Goal: Information Seeking & Learning: Learn about a topic

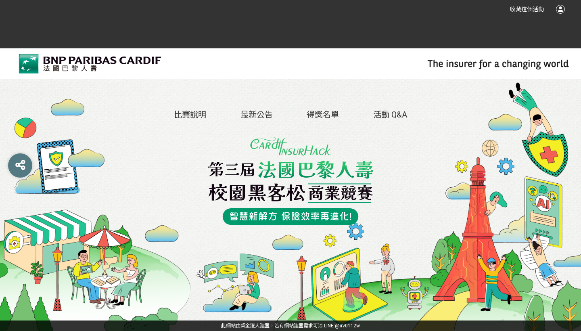
click at [176, 114] on link "比賽說明" at bounding box center [190, 115] width 32 height 10
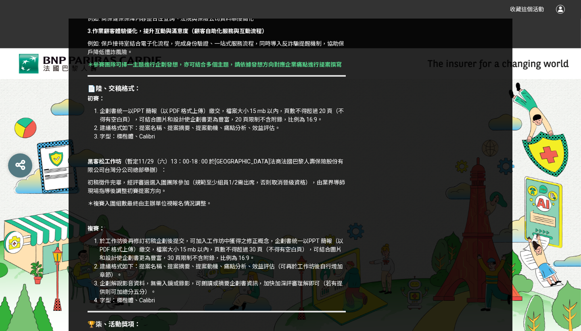
scroll to position [1137, 0]
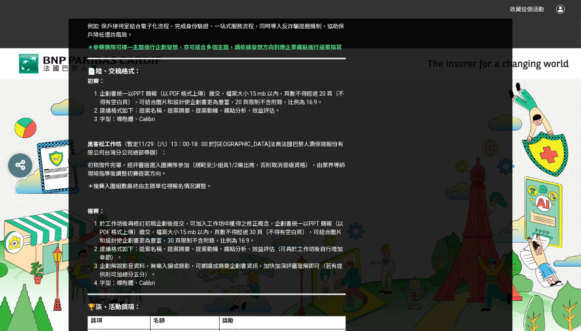
click at [150, 123] on li "字型：標楷體、Calibri" at bounding box center [223, 119] width 246 height 8
copy li "Calibri"
drag, startPoint x: 157, startPoint y: 127, endPoint x: 140, endPoint y: 127, distance: 17.3
click at [140, 123] on li "字型：標楷體、Calibri" at bounding box center [223, 119] width 246 height 8
click at [166, 123] on li "字型：標楷體、Calibri" at bounding box center [223, 119] width 246 height 8
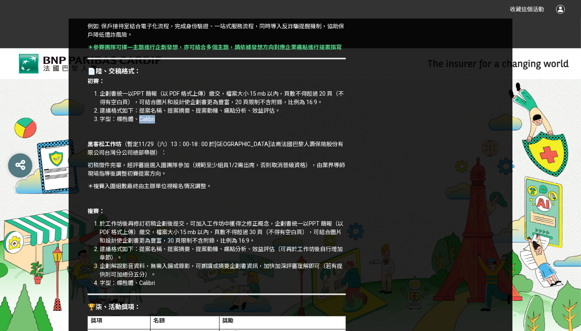
copy li "Calibri"
drag, startPoint x: 166, startPoint y: 128, endPoint x: 140, endPoint y: 127, distance: 26.3
click at [140, 123] on li "字型：標楷體、Calibri" at bounding box center [223, 119] width 246 height 8
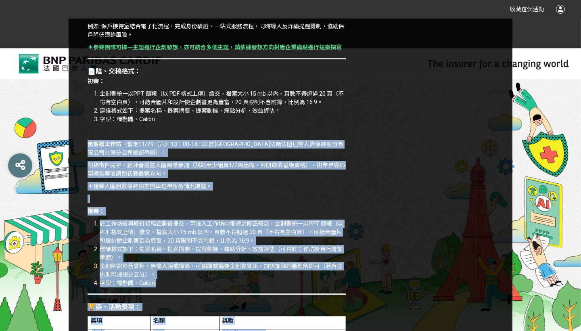
drag, startPoint x: 215, startPoint y: 146, endPoint x: 479, endPoint y: 121, distance: 265.3
drag, startPoint x: 441, startPoint y: 112, endPoint x: 206, endPoint y: 151, distance: 237.6
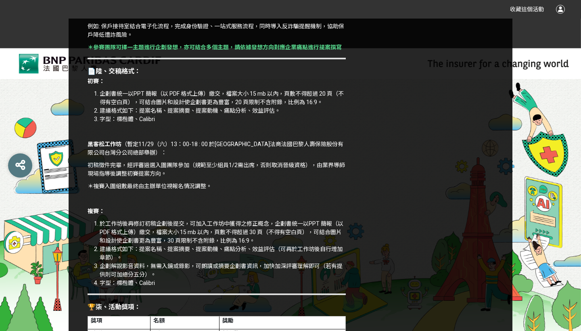
drag, startPoint x: 319, startPoint y: 110, endPoint x: 307, endPoint y: 108, distance: 11.9
click at [307, 106] on li "企劃書統一以PPT 簡報（以 PDF 格式上傳）繳交，檔案大小 15 mb 以內，頁數不得超過 20 頁（不得有空白頁），可結合圖片和設計使企劃書更為豐富，2…" at bounding box center [223, 98] width 246 height 17
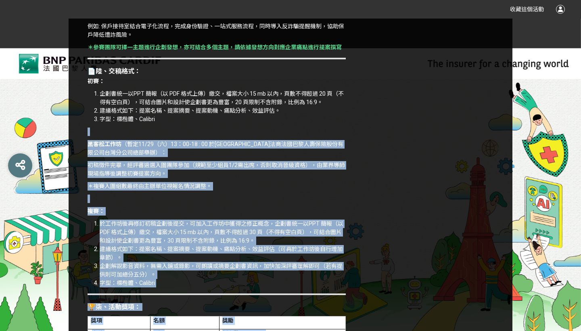
drag, startPoint x: 313, startPoint y: 133, endPoint x: 465, endPoint y: 89, distance: 158.5
click at [289, 115] on li "建議格式如下：提案名稱、提案摘要、提案動機、痛點分析、效益評估。" at bounding box center [223, 110] width 246 height 8
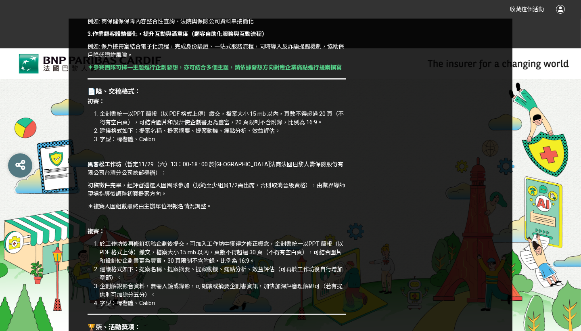
scroll to position [1120, 0]
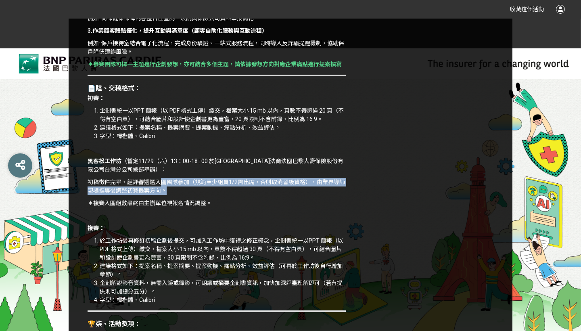
drag, startPoint x: 171, startPoint y: 200, endPoint x: 160, endPoint y: 190, distance: 15.7
click at [160, 190] on p "初稿徵件完畢，經評審遴選入圍團隊參加（規範至少組員1/2需出席，否則取消晉級資格），由業界導師現場指導後調整初賽提案方向。" at bounding box center [217, 186] width 258 height 17
click at [162, 207] on p "＊複賽入圍組數最終由主辦單位視報名情況調整。" at bounding box center [217, 203] width 258 height 8
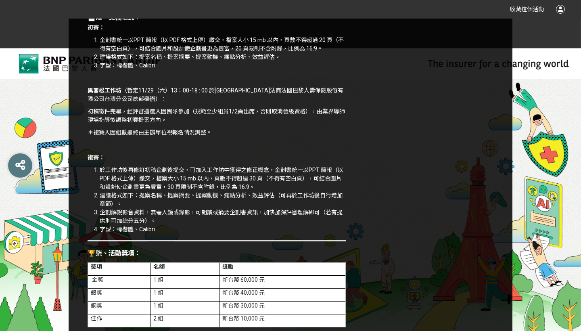
scroll to position [1191, 0]
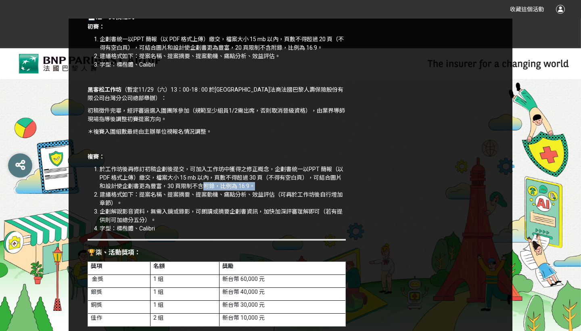
drag, startPoint x: 263, startPoint y: 194, endPoint x: 206, endPoint y: 190, distance: 57.4
click at [206, 190] on li "於工作坊後再修訂初稿企劃後提交，可加入工作坊中獲得之修正概念，企劃書統一以PPT 簡報（以 PDF 格式上傳）繳交，檔案大小 15 mb 以內，頁數不得超過 …" at bounding box center [223, 177] width 246 height 25
click at [169, 199] on li "建議格式如下：提案名稱、提案摘要、提案動機、痛點分析、效益評估（可再於工作坊後自行增加章節）。" at bounding box center [223, 198] width 246 height 17
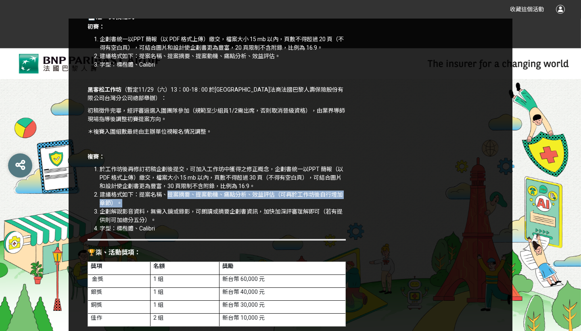
drag, startPoint x: 160, startPoint y: 209, endPoint x: 169, endPoint y: 200, distance: 12.3
click at [169, 200] on li "建議格式如下：提案名稱、提案摘要、提案動機、痛點分析、效益評估（可再於工作坊後自行增加章節）。" at bounding box center [223, 198] width 246 height 17
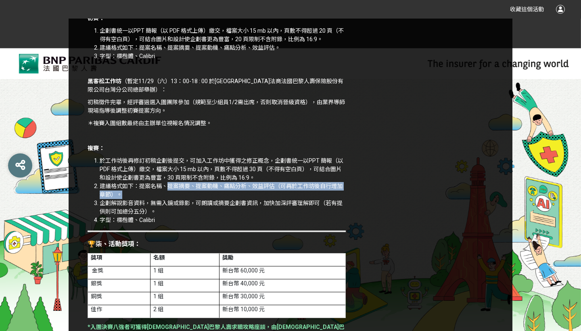
click at [168, 199] on li "建議格式如下：提案名稱、提案摘要、提案動機、痛點分析、效益評估（可再於工作坊後自行增加章節）。" at bounding box center [223, 190] width 246 height 17
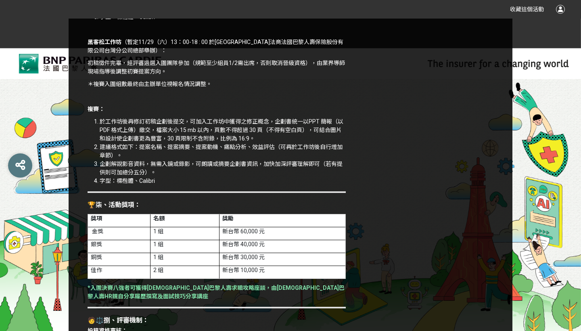
scroll to position [1239, 0]
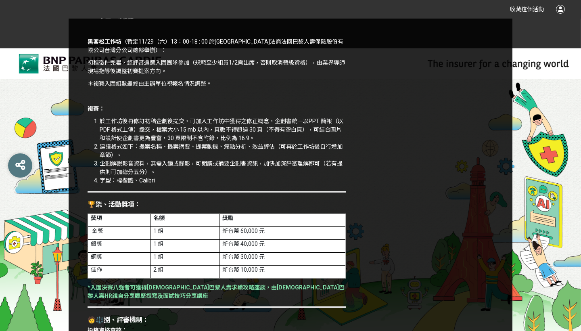
click at [155, 185] on li "字型：標楷體、Calibri" at bounding box center [223, 180] width 246 height 8
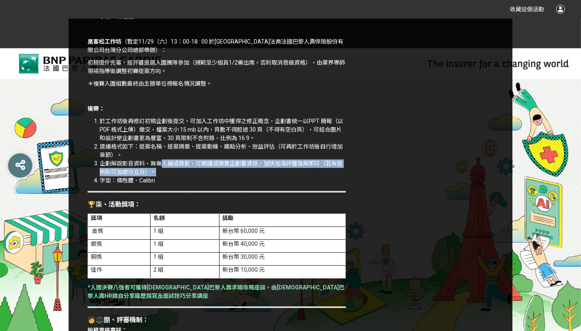
drag, startPoint x: 154, startPoint y: 182, endPoint x: 164, endPoint y: 171, distance: 15.1
click at [164, 171] on li "企劃解說影音資料，無需入鏡或錄影，可朗讀或摘要企劃書資訊，加快加深評審理解即可（若有提供則可加總分五分）。" at bounding box center [223, 167] width 246 height 17
click at [162, 185] on li "字型：標楷體、Calibri" at bounding box center [223, 180] width 246 height 8
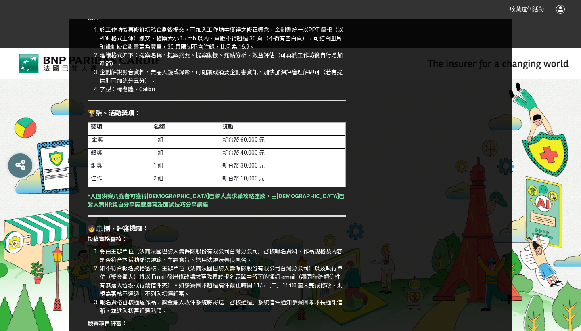
scroll to position [1354, 0]
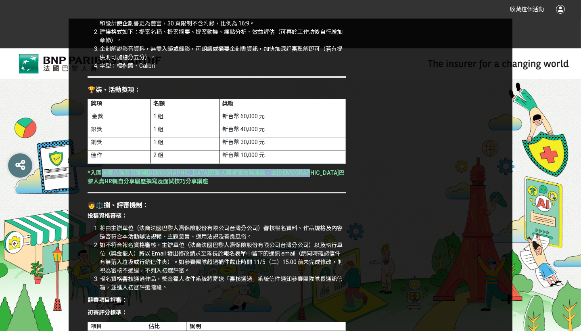
drag, startPoint x: 121, startPoint y: 187, endPoint x: 104, endPoint y: 182, distance: 18.0
click at [104, 182] on p "*入圍決賽八強者可獲得[DEMOGRAPHIC_DATA]巴黎人壽求職攻略座談，由[DEMOGRAPHIC_DATA]巴黎人壽HR親自分享履歷撰寫及面試技巧分…" at bounding box center [217, 177] width 258 height 17
click at [126, 185] on p "*入圍決賽八強者可獲得[DEMOGRAPHIC_DATA]巴黎人壽求職攻略座談，由[DEMOGRAPHIC_DATA]巴黎人壽HR親自分享履歷撰寫及面試技巧分…" at bounding box center [217, 177] width 258 height 17
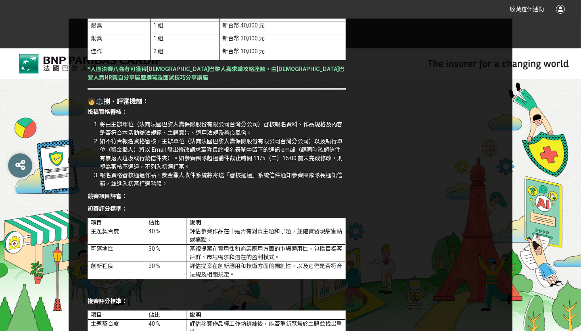
scroll to position [1459, 0]
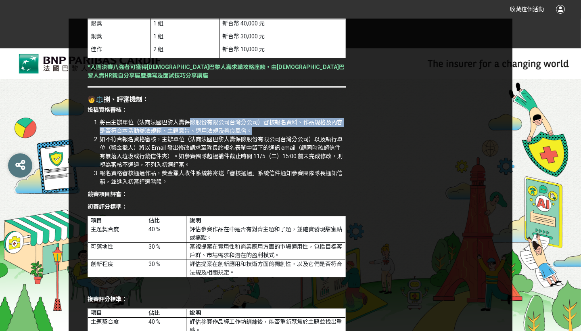
drag, startPoint x: 255, startPoint y: 135, endPoint x: 188, endPoint y: 131, distance: 67.9
click at [188, 131] on li "將由主辦單位（法商法國巴黎人壽保險股份有限公司台灣分公司）審核報名資料、作品規格及內容是否符合本活動辦法規範、主題意旨、適用法規及善良風俗。" at bounding box center [223, 126] width 246 height 17
click at [233, 158] on li "如不符合報名資格審核，主辦單位（法商法國巴黎人壽保險股份有限公司台灣分公司）以及執行單位（獎金獵人）將以 Email 發出修改請求至隊長於報名表單中留下的通訊…" at bounding box center [223, 152] width 246 height 34
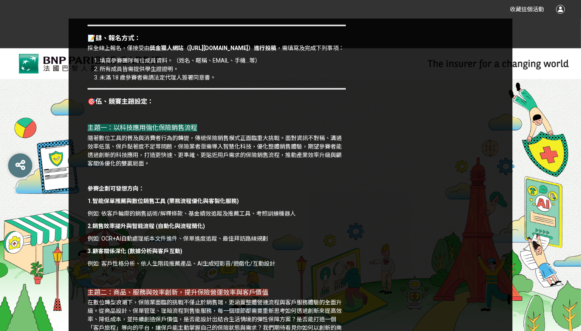
scroll to position [546, 0]
